Goal: Task Accomplishment & Management: Complete application form

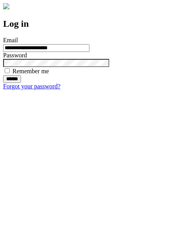
type input "**********"
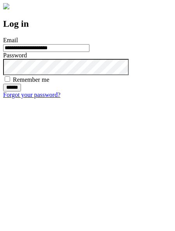
click at [21, 92] on input "******" at bounding box center [12, 88] width 18 height 8
